Goal: Check status: Check status

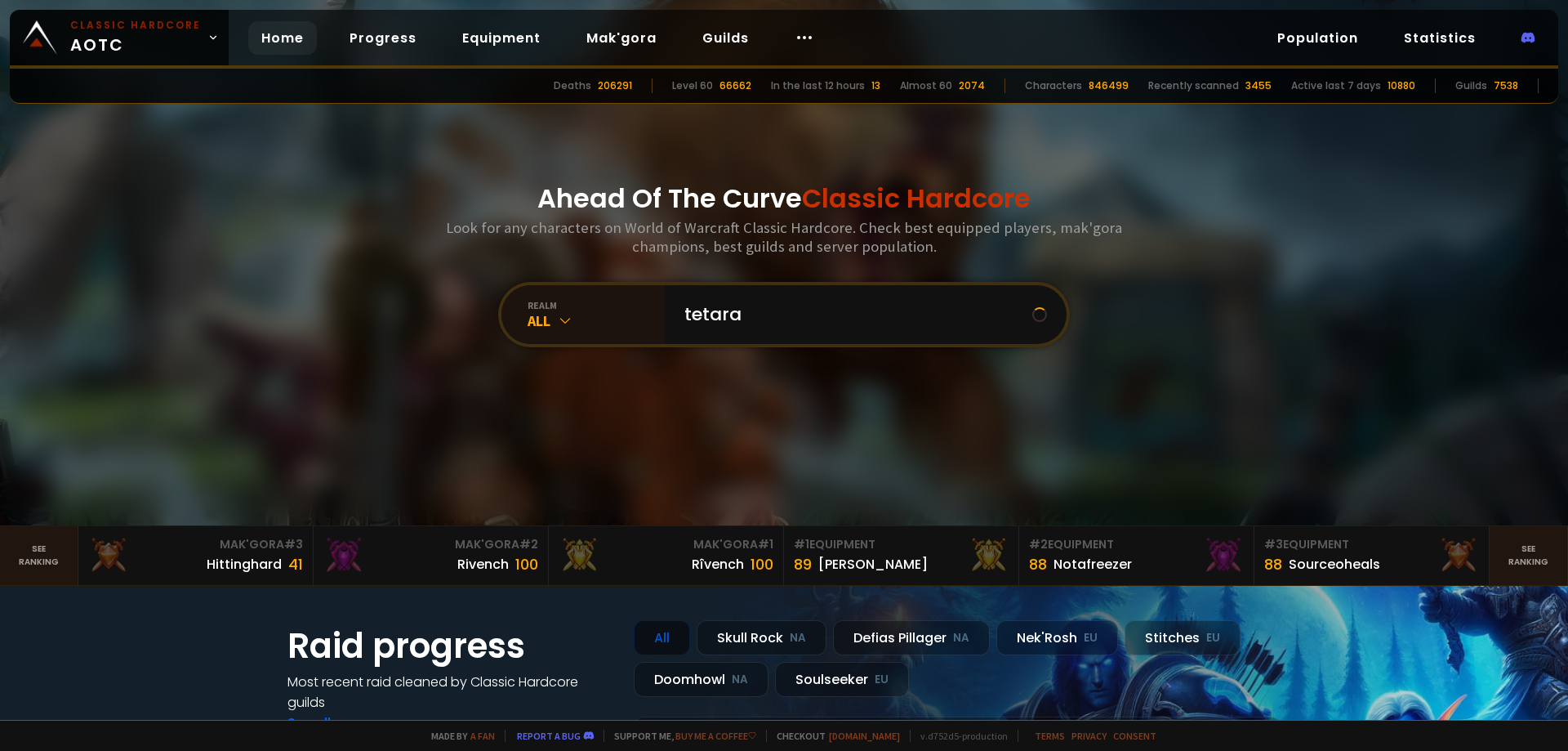
type input "tetaras"
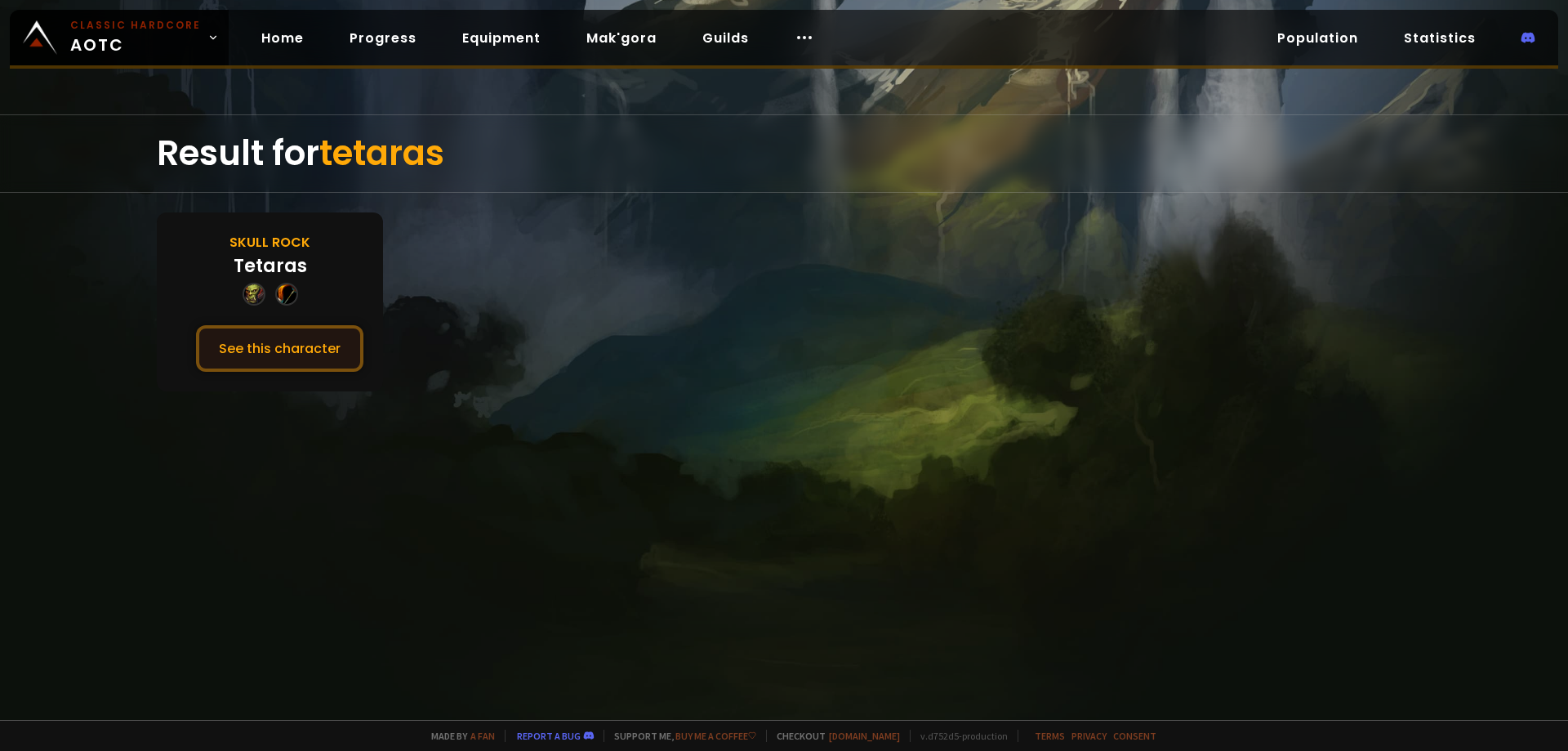
click at [275, 355] on button "See this character" at bounding box center [280, 348] width 167 height 47
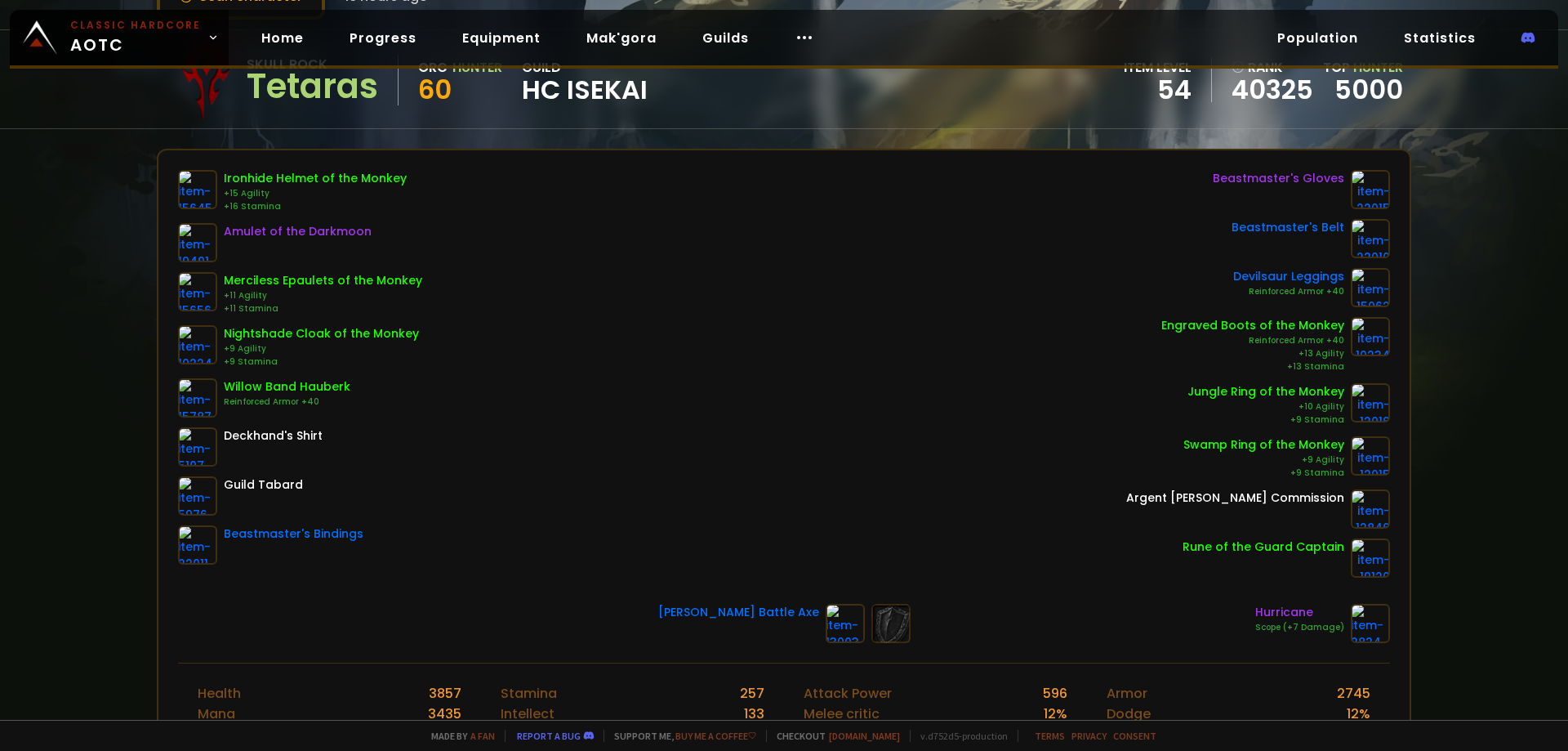
scroll to position [163, 0]
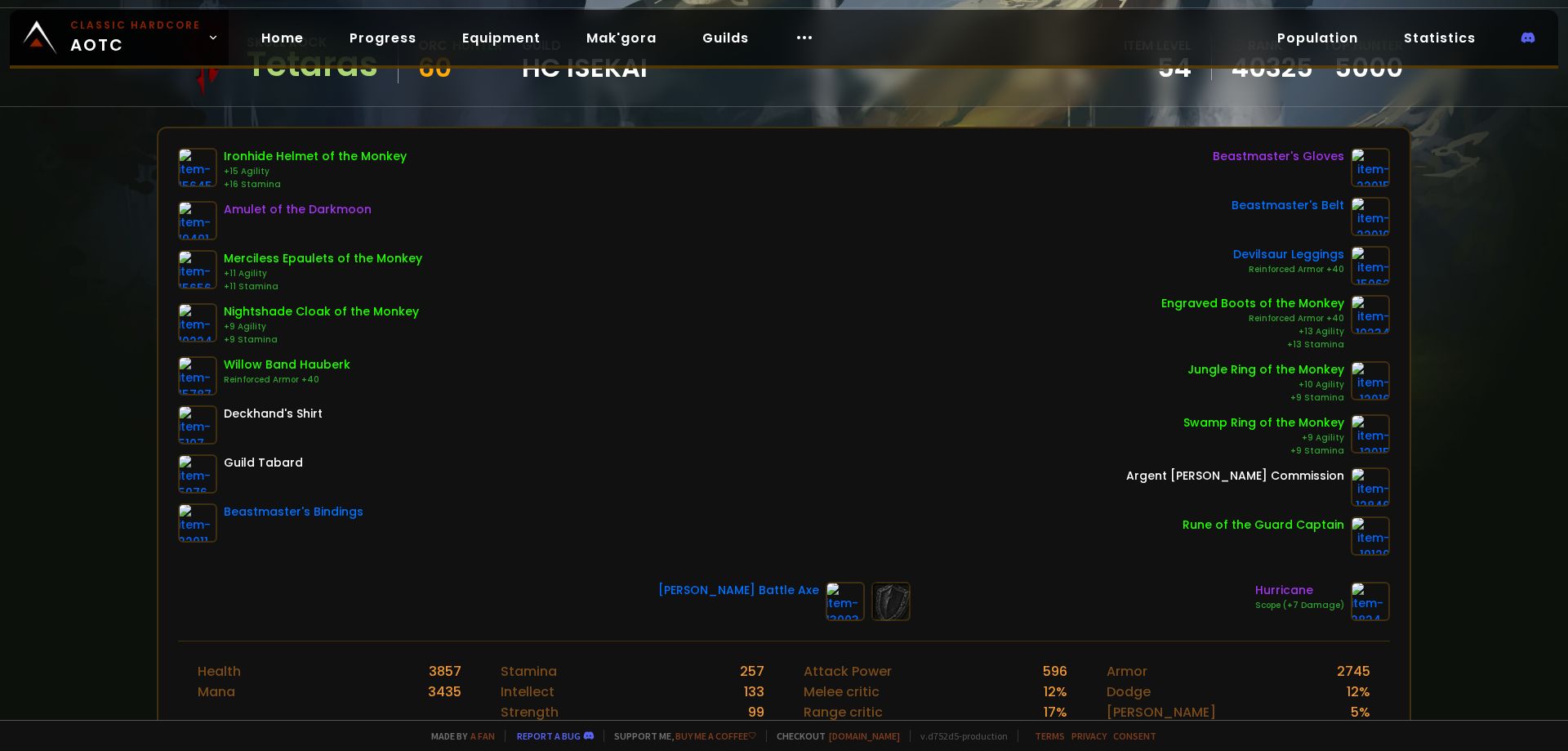
scroll to position [82, 0]
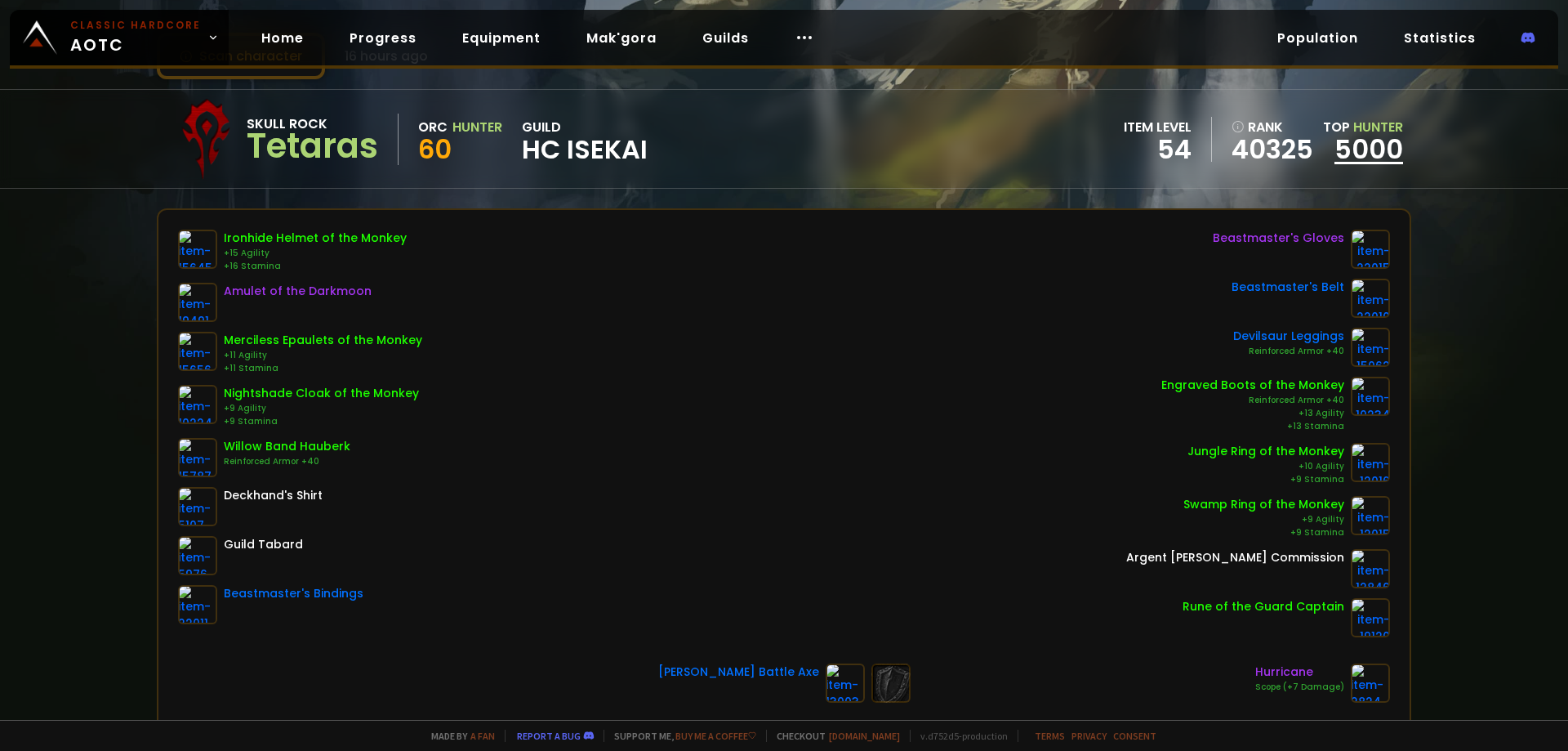
click at [1356, 146] on link "5000" at bounding box center [1369, 148] width 69 height 37
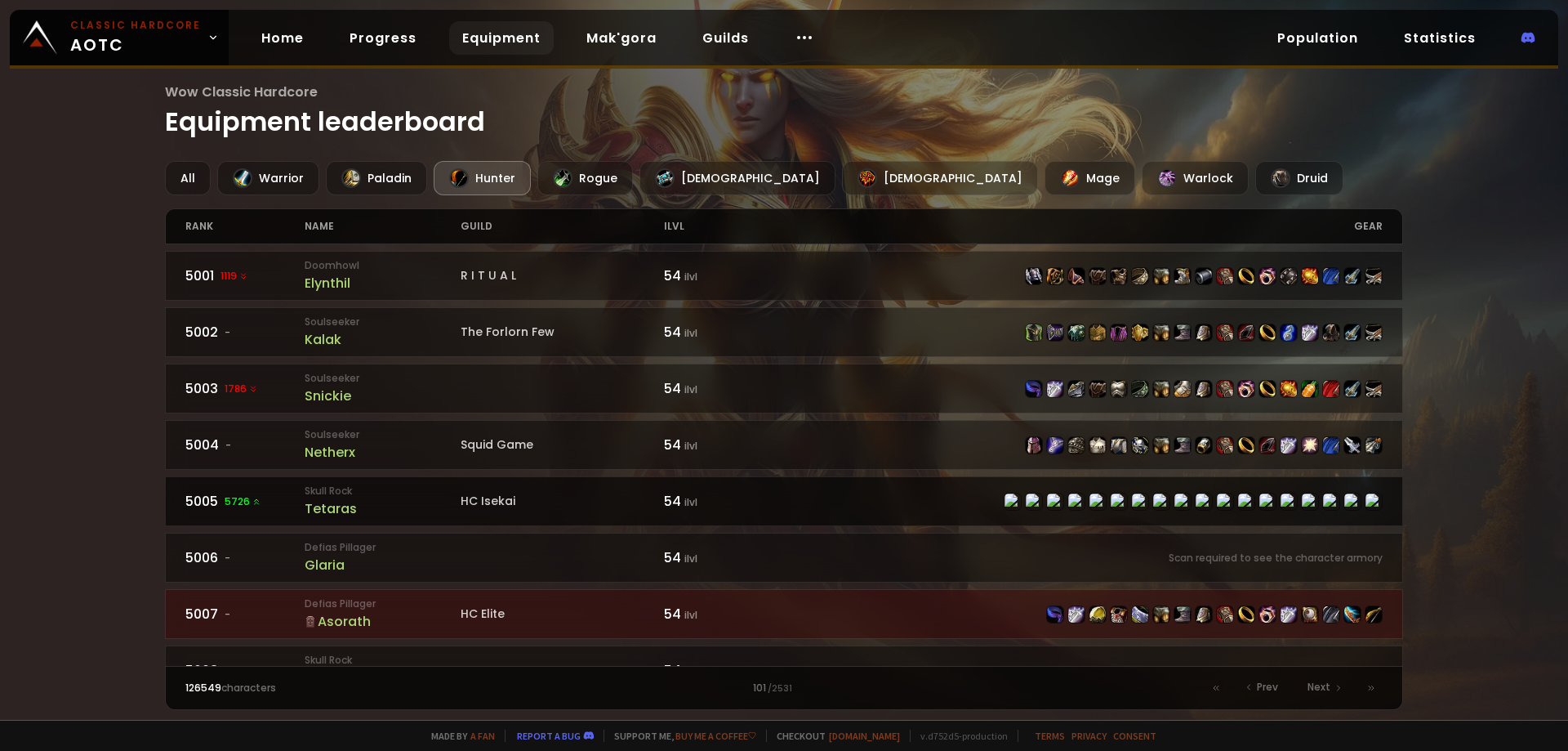
click at [480, 497] on div "HC Isekai" at bounding box center [562, 500] width 203 height 17
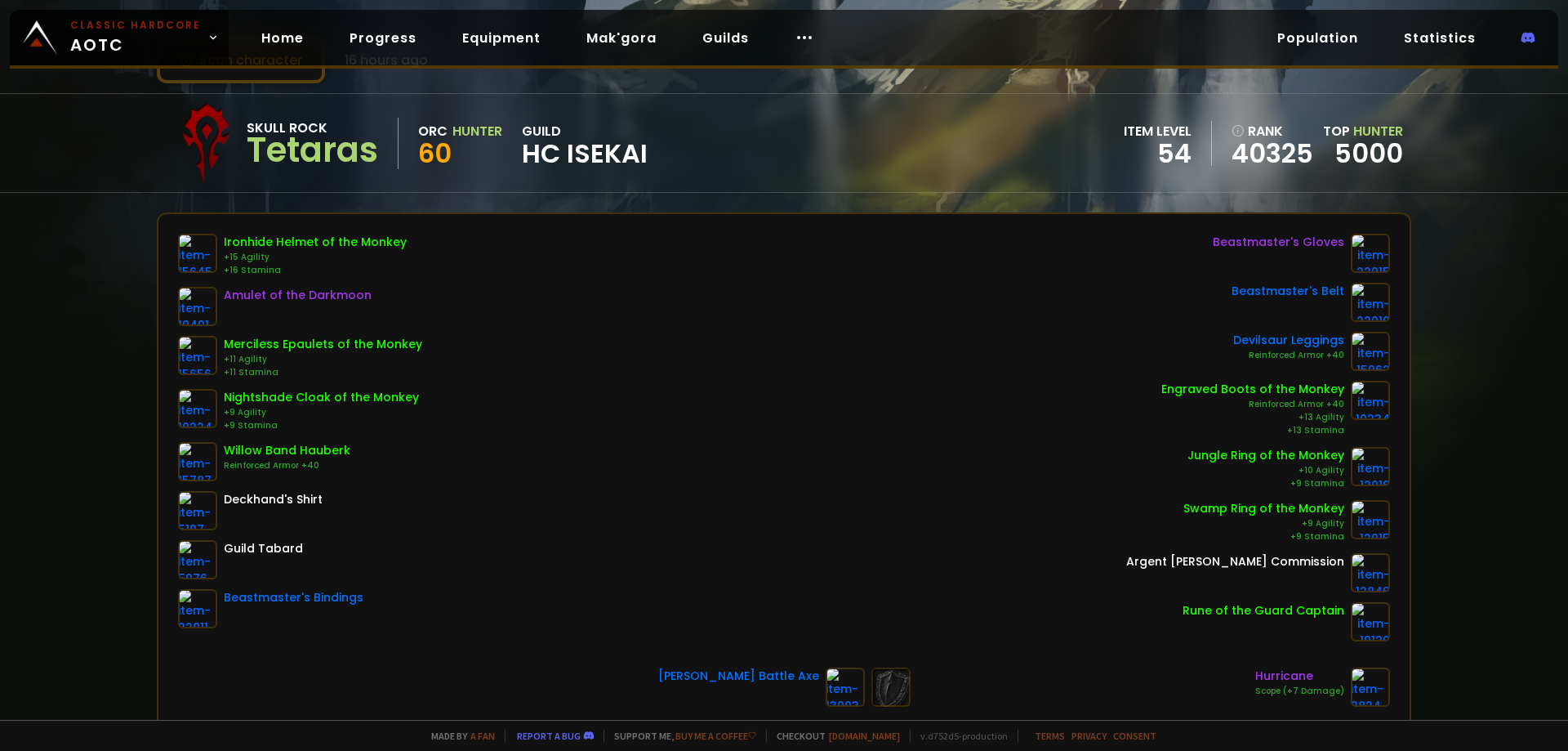
scroll to position [409, 0]
